Goal: Navigation & Orientation: Find specific page/section

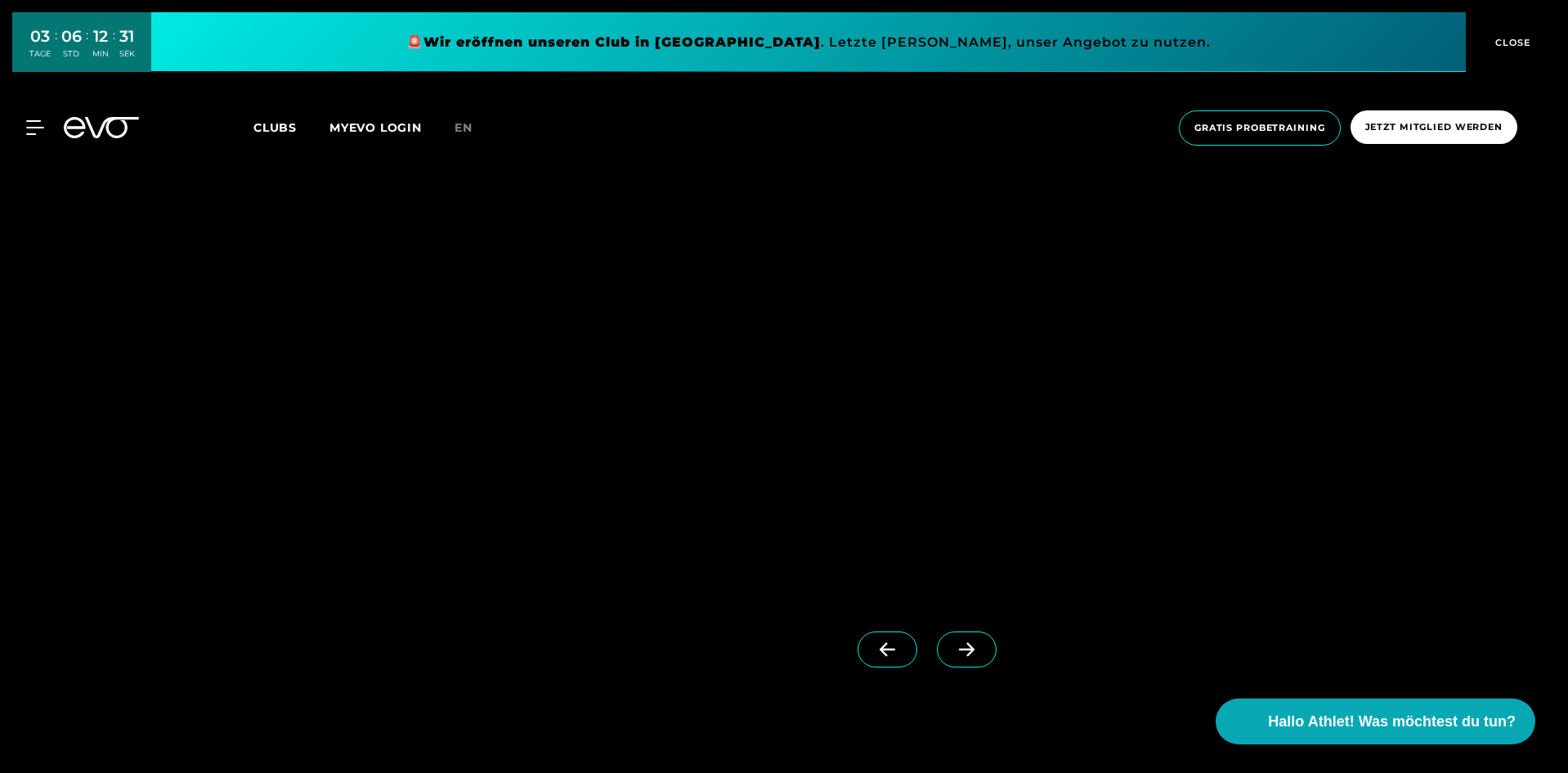
scroll to position [1636, 0]
click at [489, 470] on img at bounding box center [687, 340] width 774 height 504
click at [952, 655] on icon at bounding box center [966, 651] width 28 height 15
click at [873, 653] on icon at bounding box center [887, 651] width 28 height 15
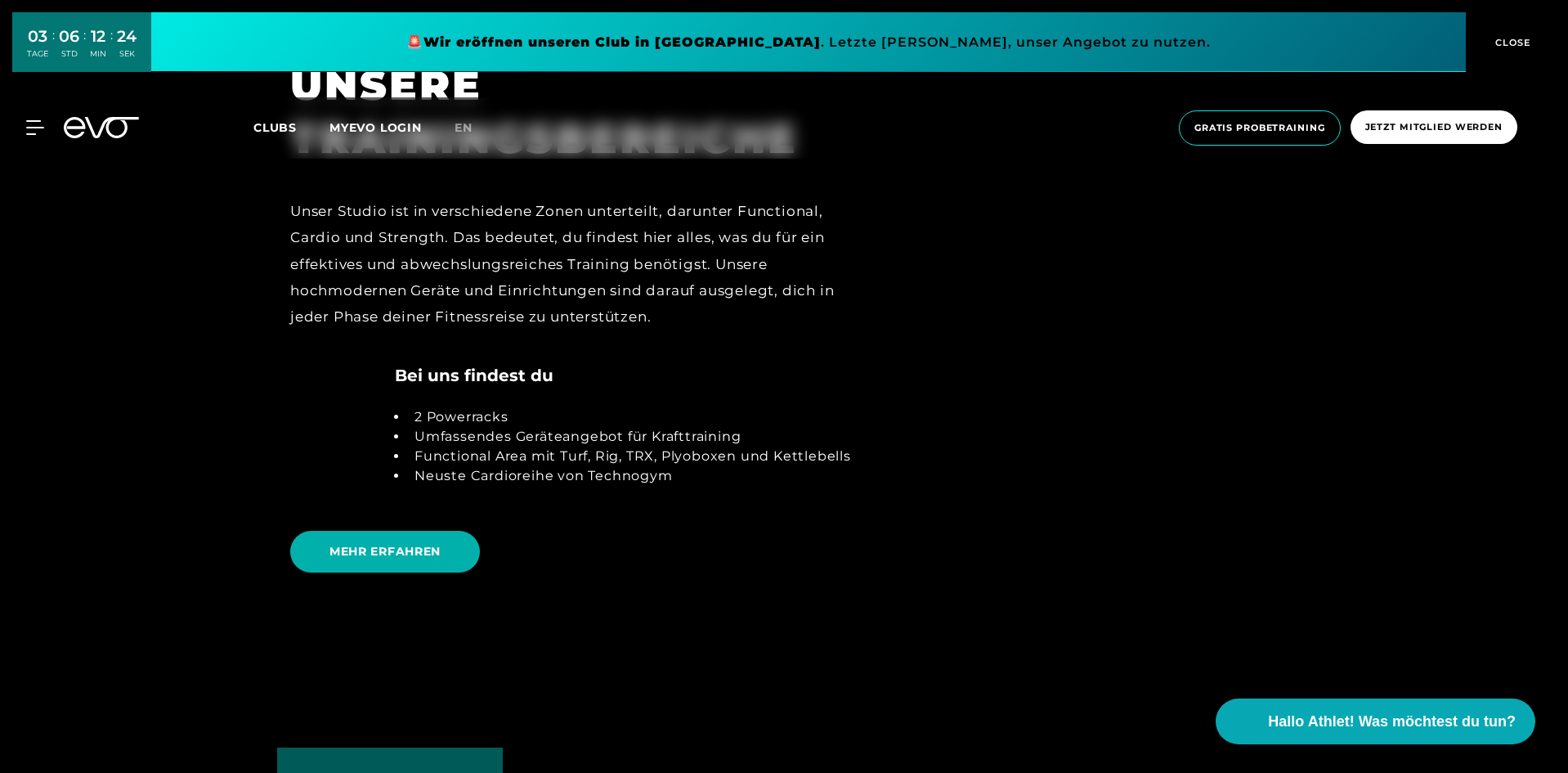
scroll to position [3598, 0]
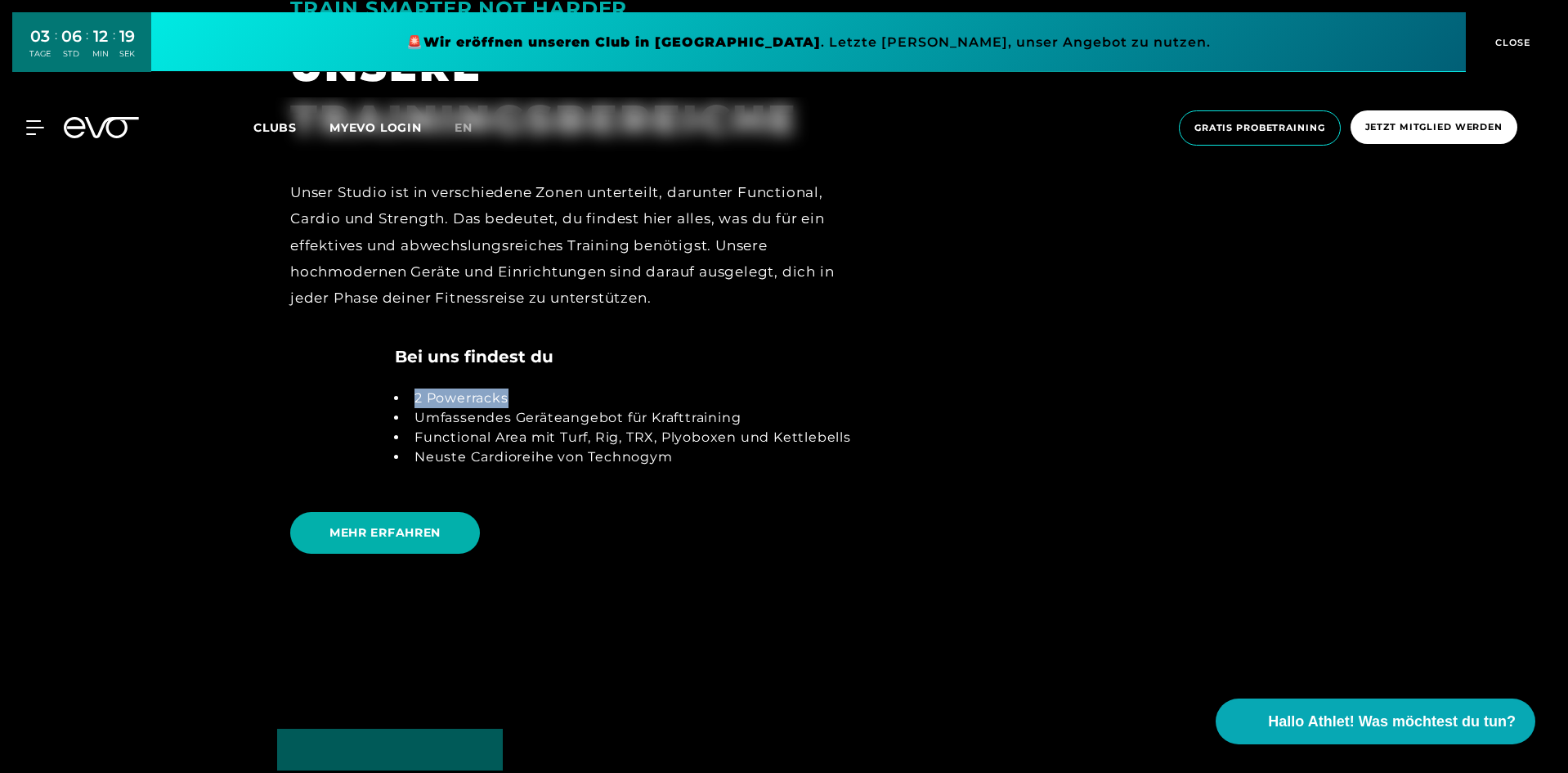
drag, startPoint x: 405, startPoint y: 391, endPoint x: 530, endPoint y: 399, distance: 125.3
click at [530, 399] on ul "2 Powerracks Umfassendes Geräteangebot für Krafttraining Functional Area mit Tu…" at bounding box center [623, 428] width 456 height 79
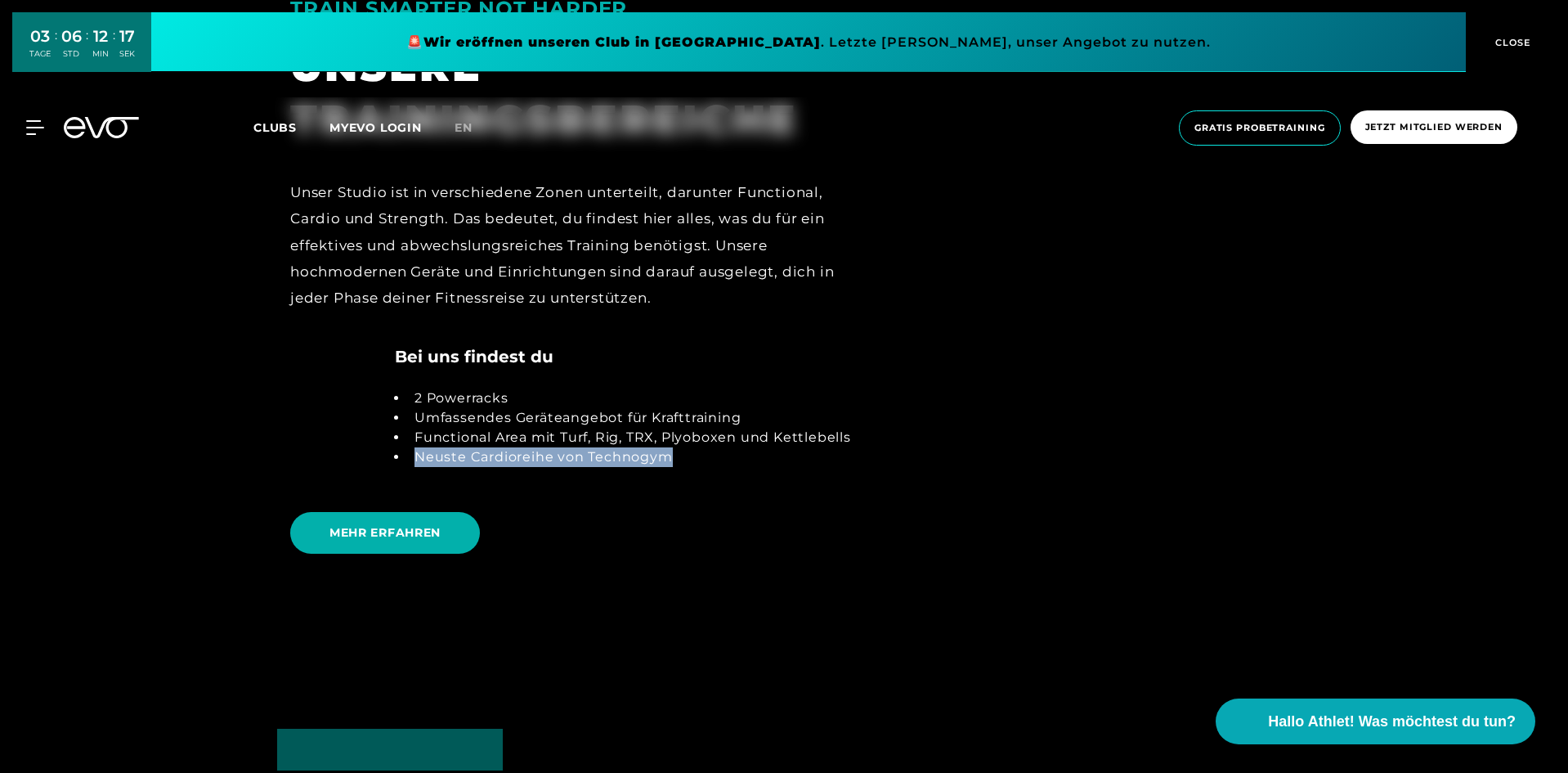
drag, startPoint x: 412, startPoint y: 458, endPoint x: 690, endPoint y: 463, distance: 278.0
click at [690, 463] on li "Neuste Cardioreihe von Technogym" at bounding box center [629, 457] width 443 height 19
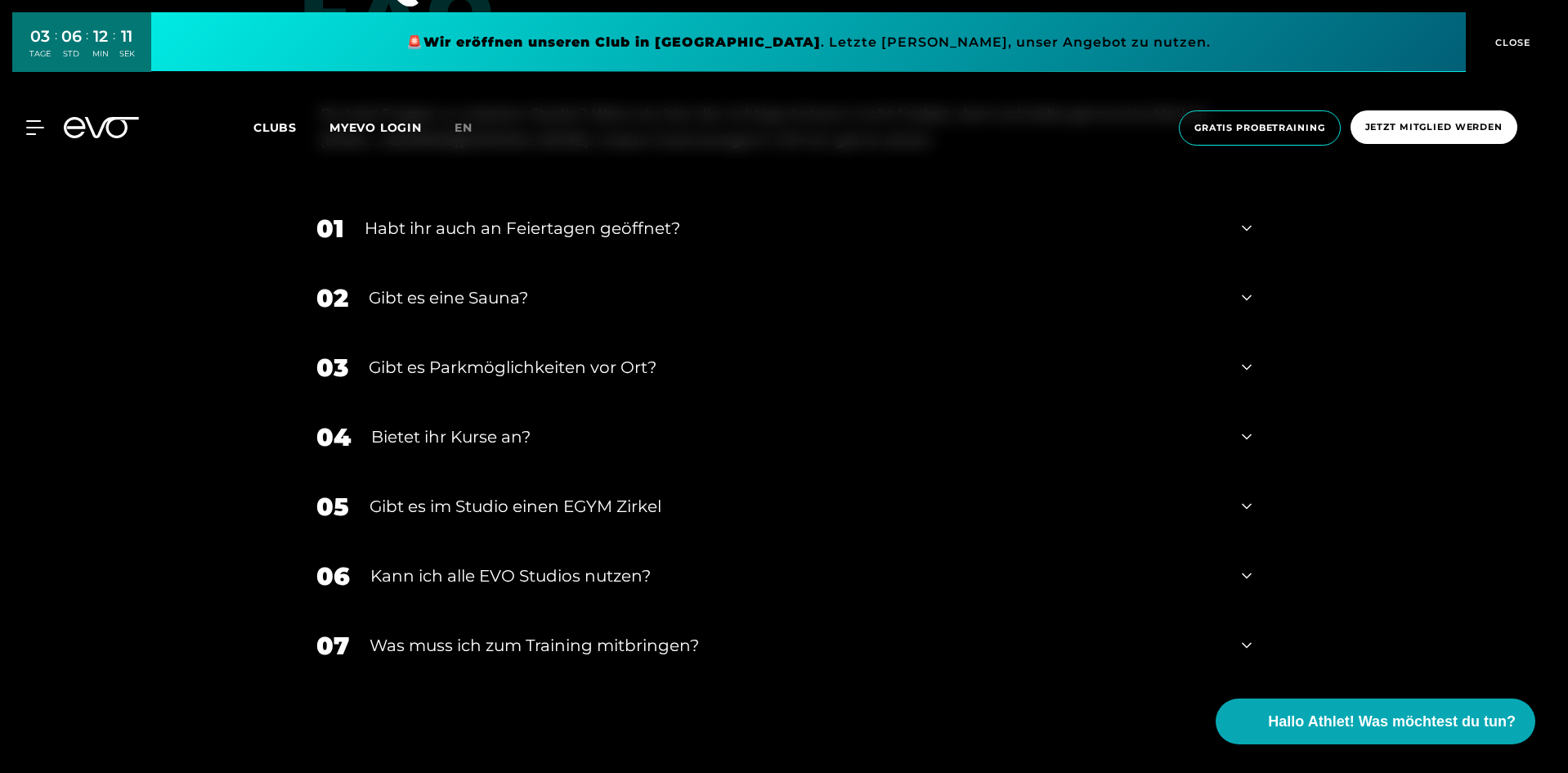
scroll to position [6404, 0]
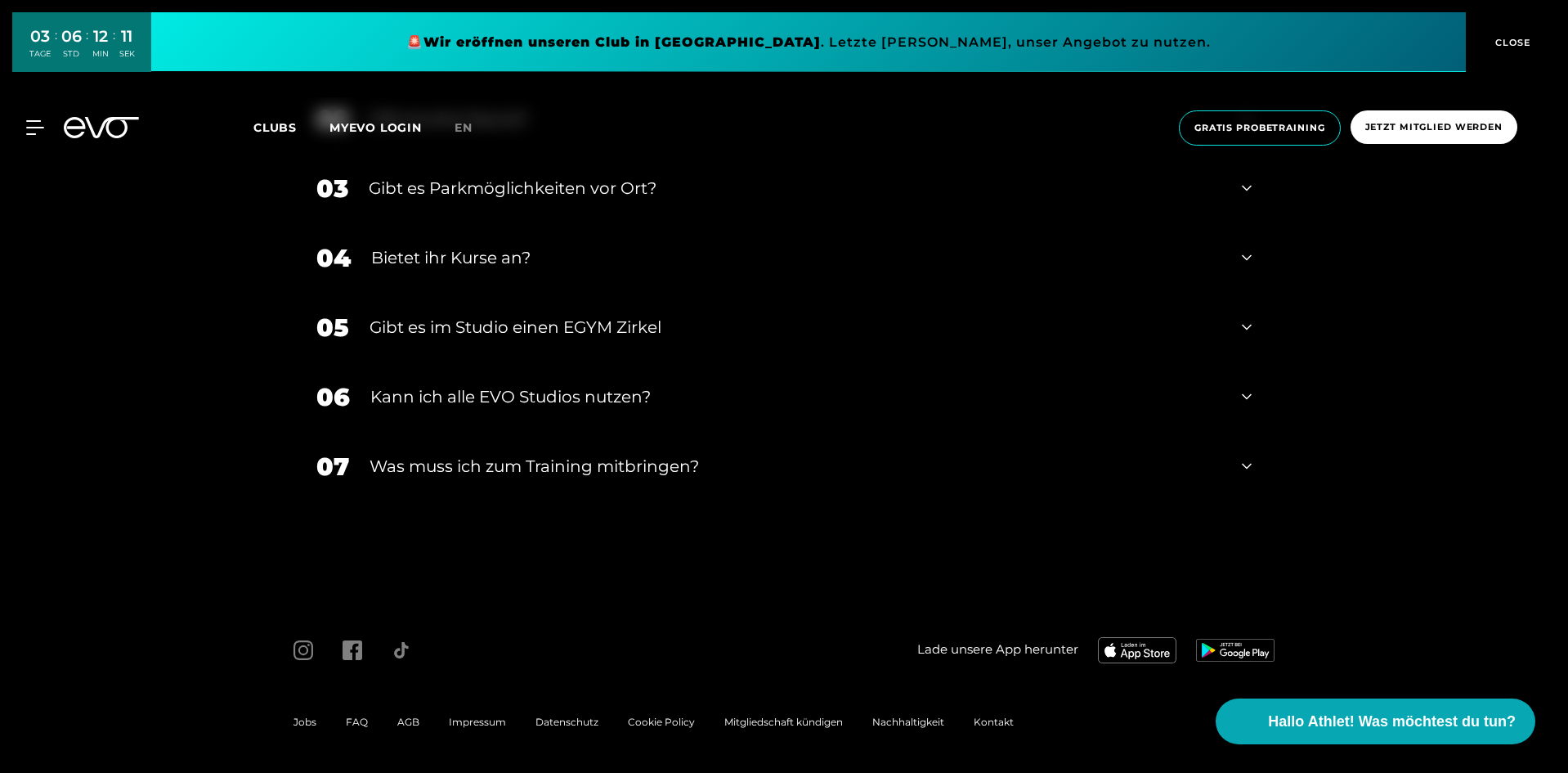
click at [211, 433] on div "FAQ FAQS ZU UNSEREM CLUB AM ROSENTHALER PLATZ Du hast Fragen zu unserem Studio?…" at bounding box center [784, 170] width 1568 height 824
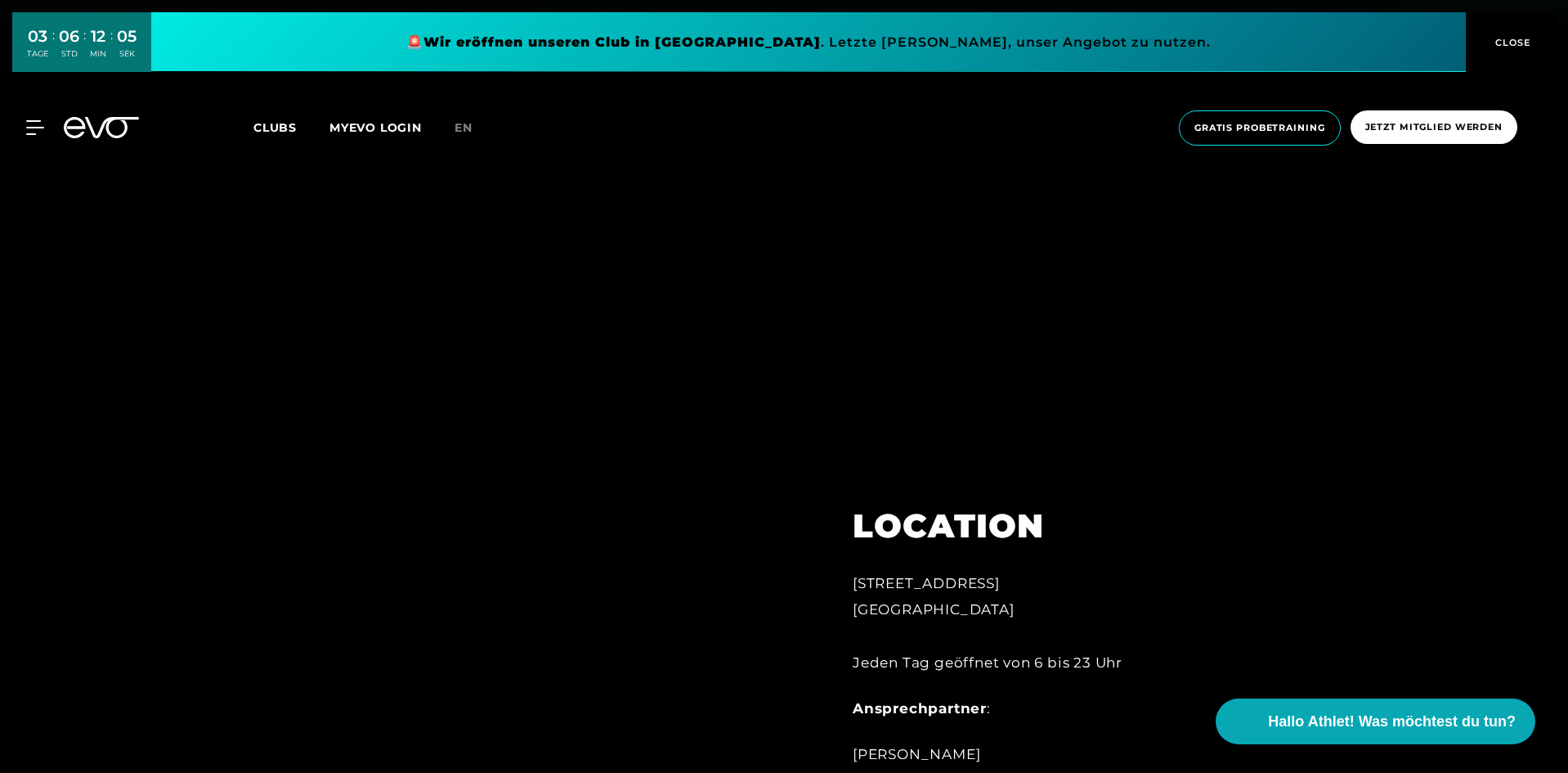
scroll to position [1390, 0]
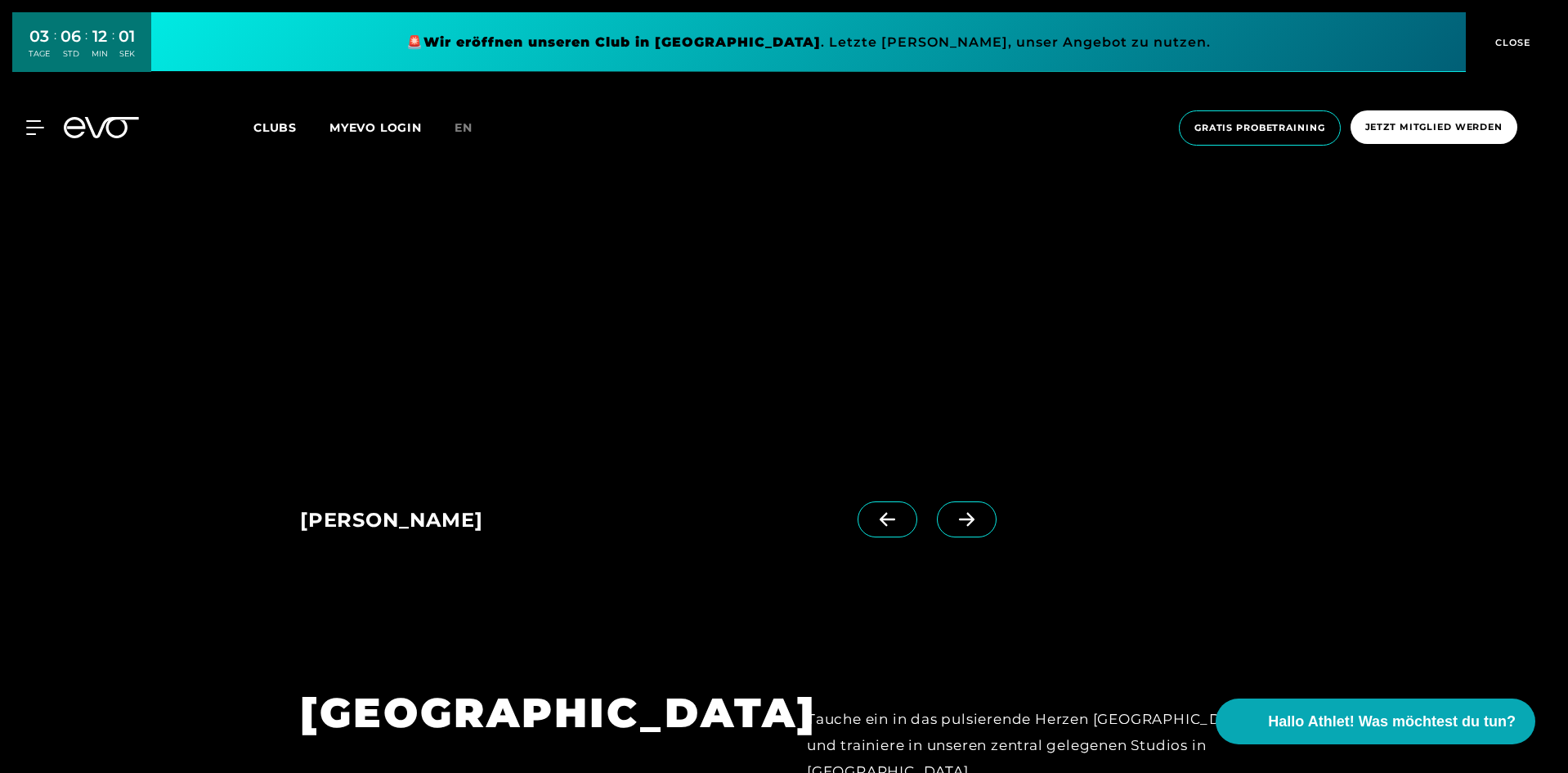
scroll to position [1636, 0]
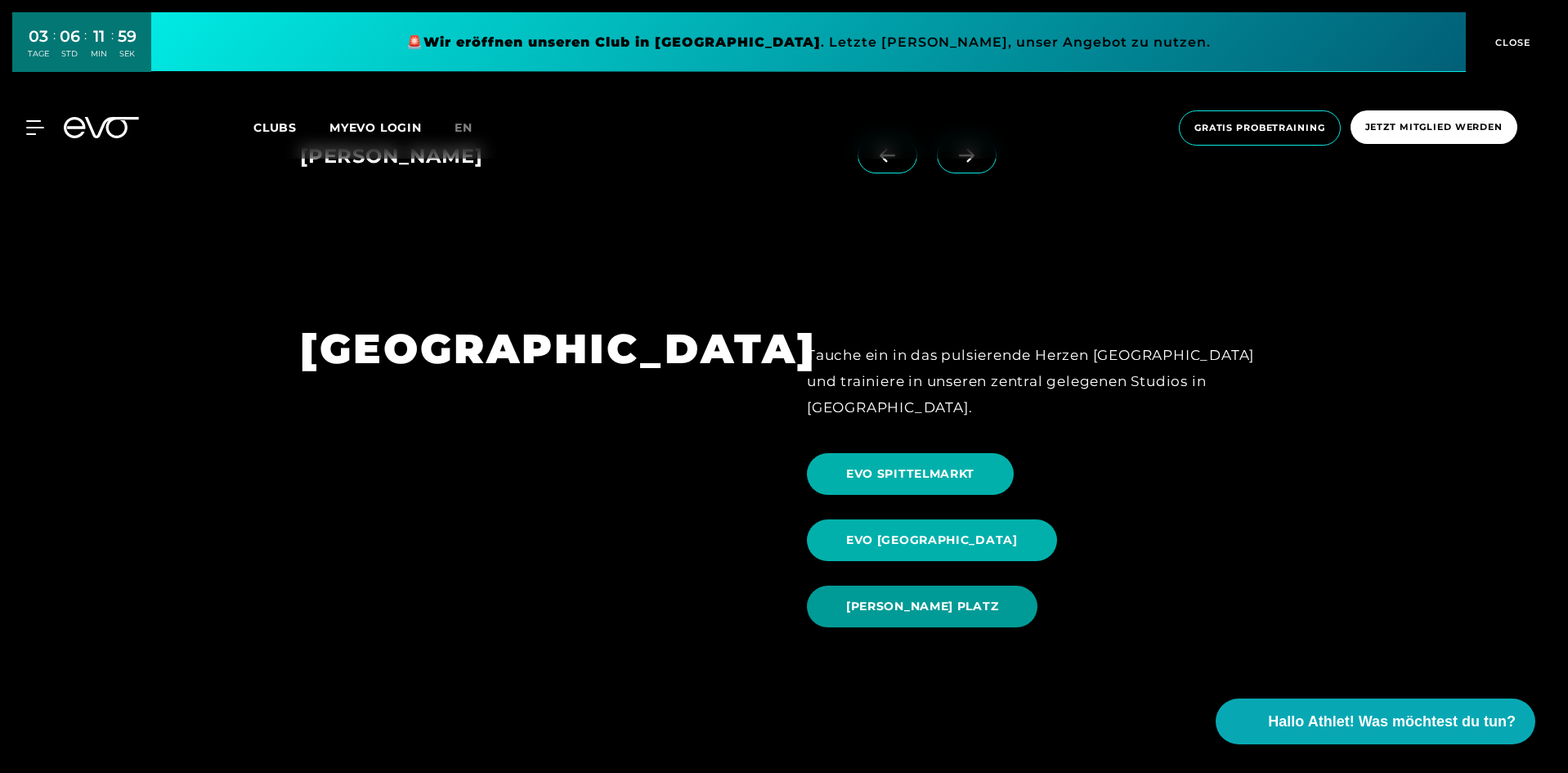
click at [880, 598] on span "[PERSON_NAME] PLATZ" at bounding box center [922, 606] width 152 height 17
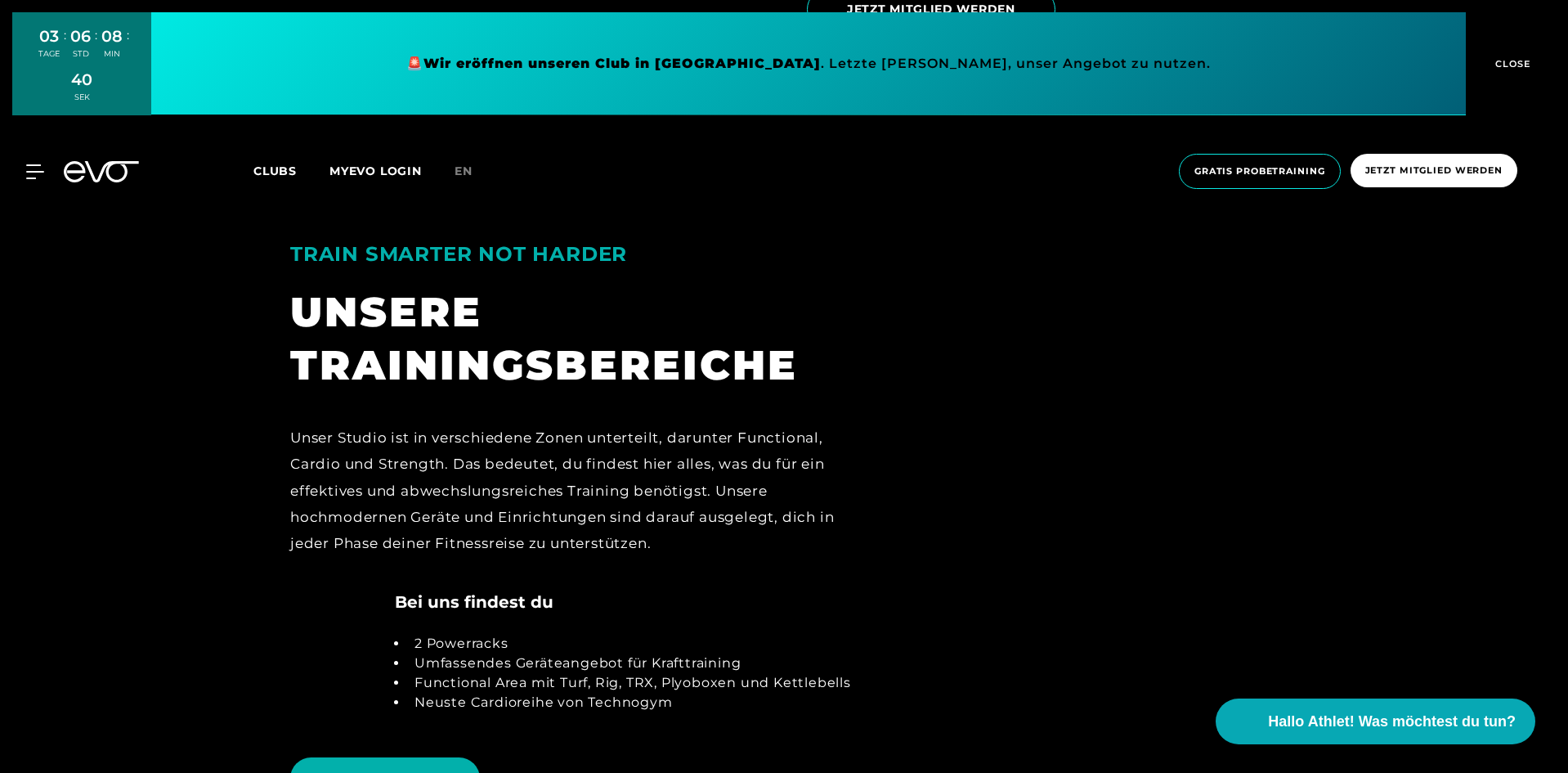
scroll to position [3925, 0]
